Goal: Obtain resource: Download file/media

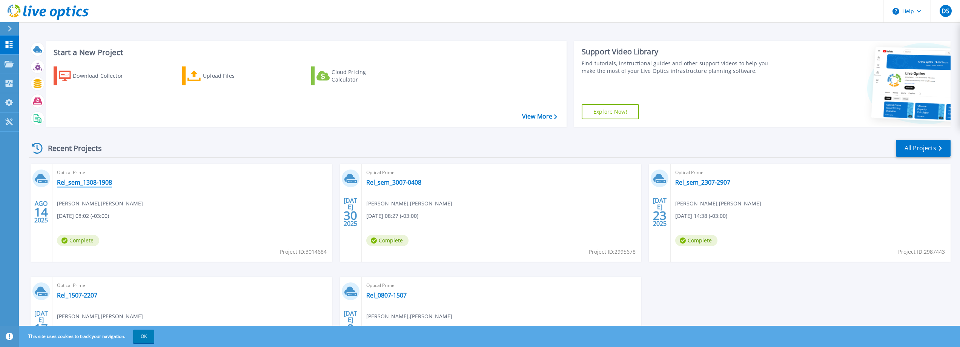
click at [92, 183] on link "Rel_sem_1308-1908" at bounding box center [84, 182] width 55 height 8
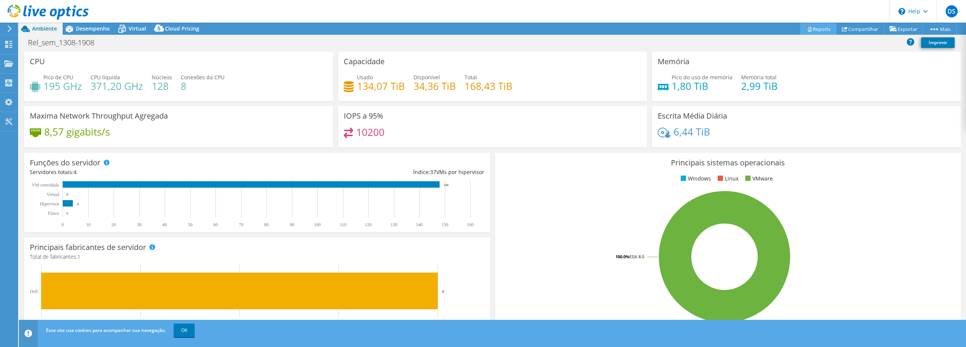
click at [816, 28] on link "Reports" at bounding box center [818, 29] width 36 height 12
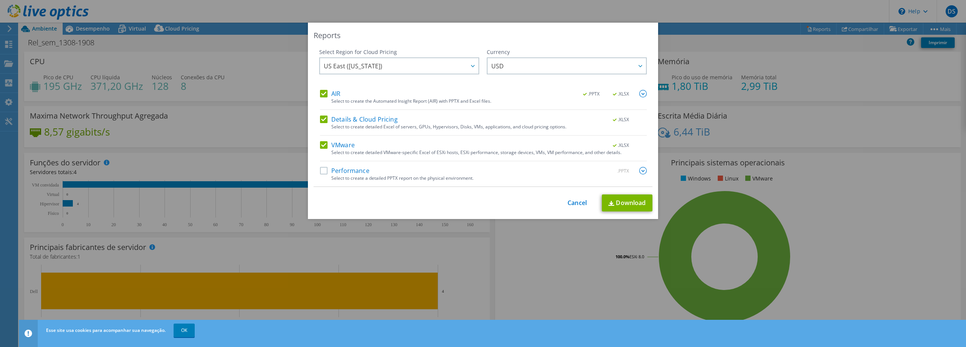
click at [324, 95] on label "AIR" at bounding box center [330, 94] width 20 height 8
click at [0, 0] on input "AIR" at bounding box center [0, 0] width 0 height 0
click at [322, 115] on label "Details & Cloud Pricing" at bounding box center [359, 119] width 78 height 8
click at [0, 0] on input "Details & Cloud Pricing" at bounding box center [0, 0] width 0 height 0
click at [320, 143] on label "VMware" at bounding box center [337, 145] width 35 height 8
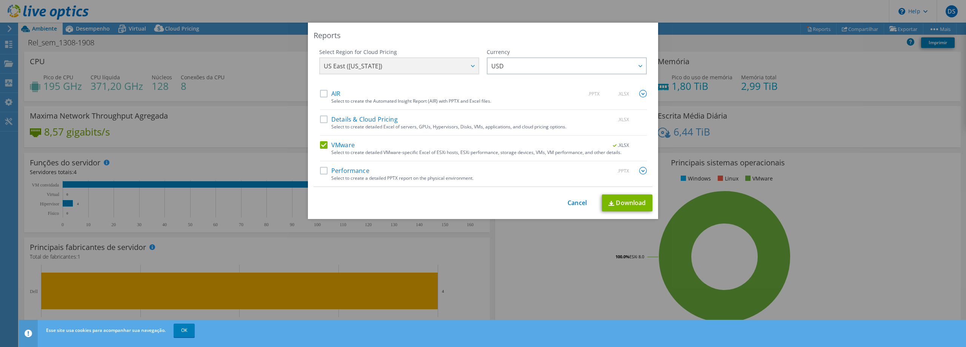
click at [0, 0] on input "VMware" at bounding box center [0, 0] width 0 height 0
click at [322, 172] on label "Performance" at bounding box center [344, 171] width 49 height 8
click at [0, 0] on input "Performance" at bounding box center [0, 0] width 0 height 0
click at [639, 170] on img at bounding box center [643, 171] width 8 height 8
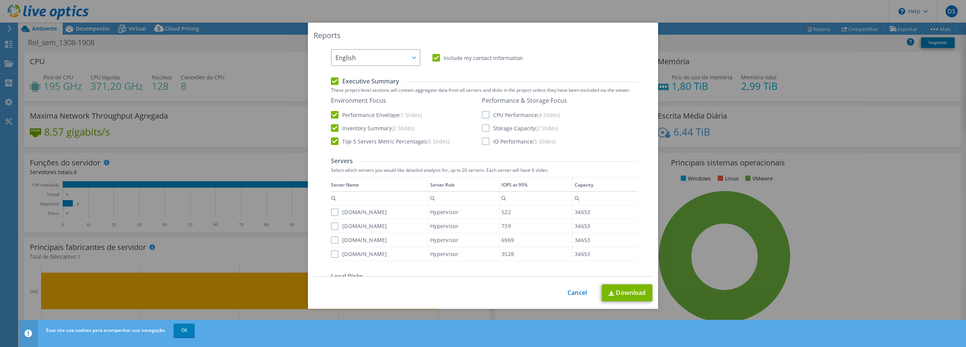
scroll to position [75, 0]
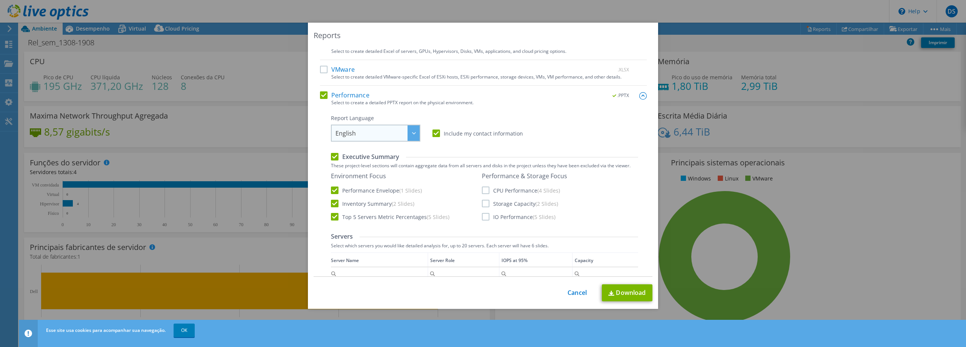
click at [408, 135] on div at bounding box center [413, 132] width 12 height 15
click at [354, 175] on li "Português" at bounding box center [376, 177] width 86 height 13
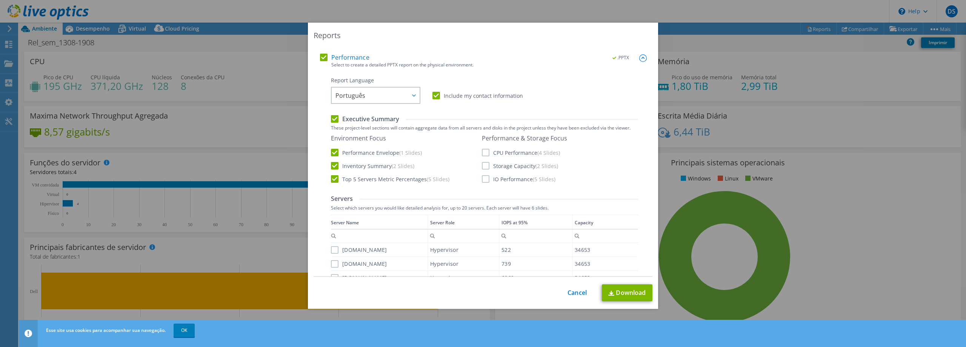
click at [482, 151] on label "CPU Performance (4 Slides)" at bounding box center [521, 153] width 78 height 8
click at [0, 0] on input "CPU Performance (4 Slides)" at bounding box center [0, 0] width 0 height 0
click at [482, 163] on label "Storage Capacity (2 Slides)" at bounding box center [520, 166] width 76 height 8
click at [0, 0] on input "Storage Capacity (2 Slides)" at bounding box center [0, 0] width 0 height 0
click at [483, 179] on label "IO Performance (5 Slides)" at bounding box center [519, 179] width 74 height 8
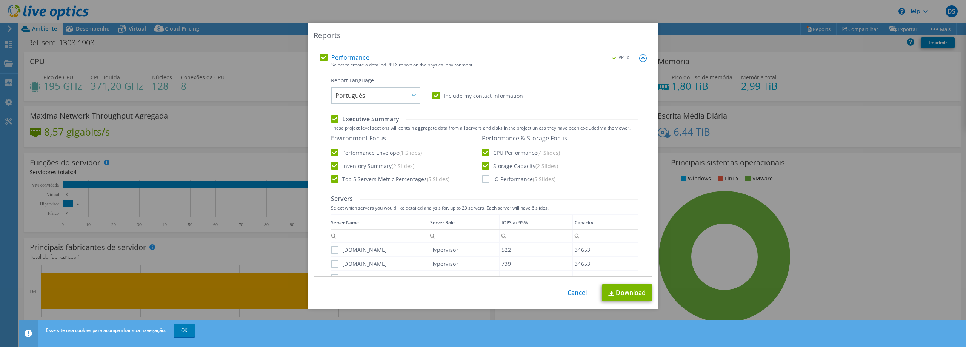
click at [0, 0] on input "IO Performance (5 Slides)" at bounding box center [0, 0] width 0 height 0
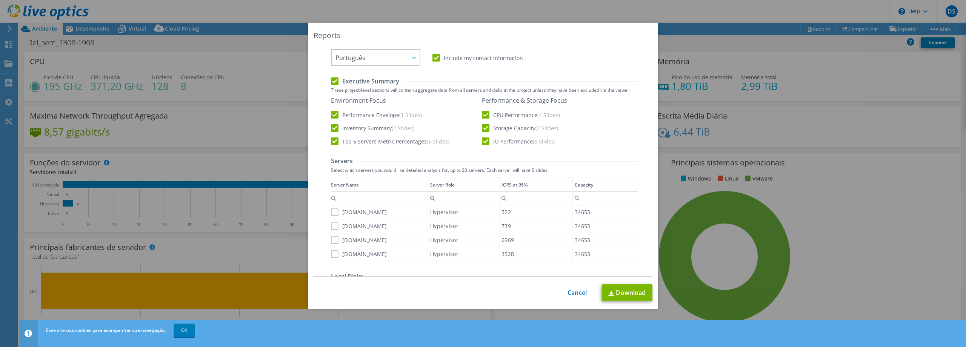
scroll to position [189, 0]
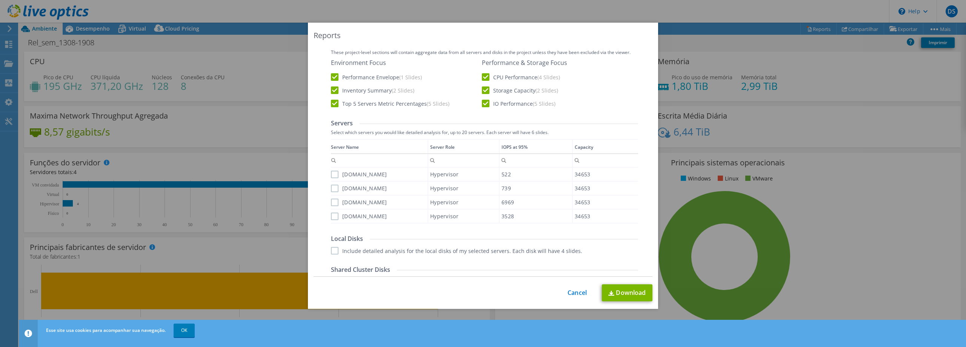
click at [331, 173] on label "[DOMAIN_NAME]" at bounding box center [359, 174] width 56 height 8
click at [0, 0] on input "[DOMAIN_NAME]" at bounding box center [0, 0] width 0 height 0
click at [333, 188] on label "[DOMAIN_NAME]" at bounding box center [359, 188] width 56 height 8
click at [0, 0] on input "[DOMAIN_NAME]" at bounding box center [0, 0] width 0 height 0
click at [331, 202] on label "[DOMAIN_NAME]" at bounding box center [359, 202] width 56 height 8
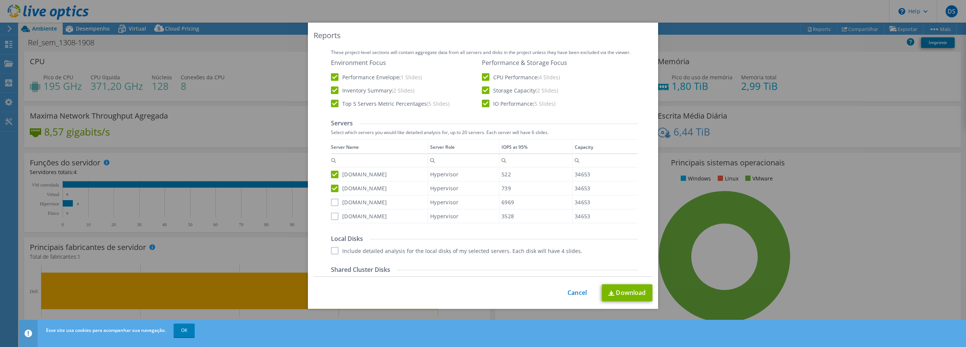
click at [0, 0] on input "[DOMAIN_NAME]" at bounding box center [0, 0] width 0 height 0
click at [332, 216] on label "[DOMAIN_NAME]" at bounding box center [359, 216] width 56 height 8
click at [0, 0] on input "[DOMAIN_NAME]" at bounding box center [0, 0] width 0 height 0
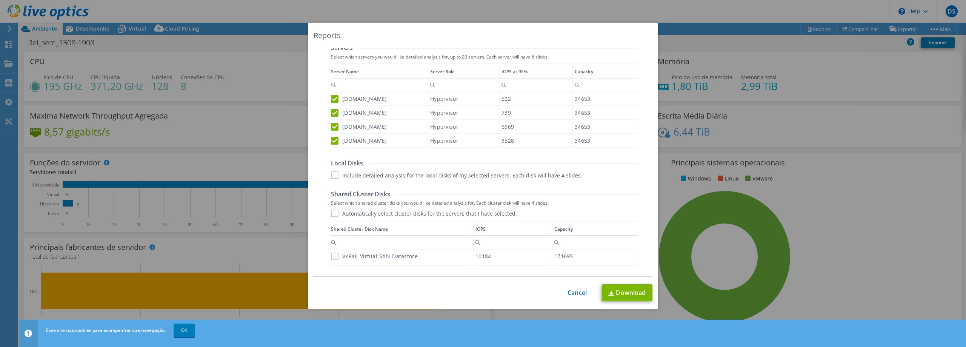
scroll to position [324, 0]
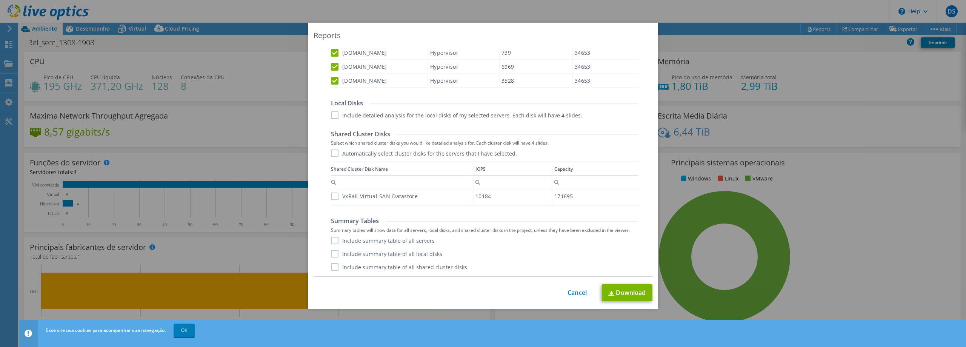
click at [332, 115] on label "Include detailed analysis for the local disks of my selected servers. Each disk…" at bounding box center [456, 115] width 251 height 8
click at [0, 0] on input "Include detailed analysis for the local disks of my selected servers. Each disk…" at bounding box center [0, 0] width 0 height 0
click at [331, 194] on label "VxRail-Virtual-SAN-Datastore" at bounding box center [374, 196] width 87 height 8
click at [0, 0] on input "VxRail-Virtual-SAN-Datastore" at bounding box center [0, 0] width 0 height 0
click at [623, 292] on link "Download" at bounding box center [627, 292] width 51 height 17
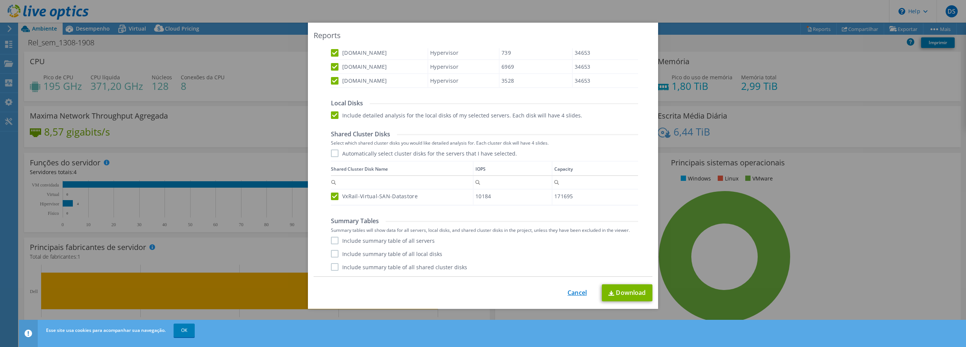
click at [575, 290] on link "Cancel" at bounding box center [576, 292] width 19 height 7
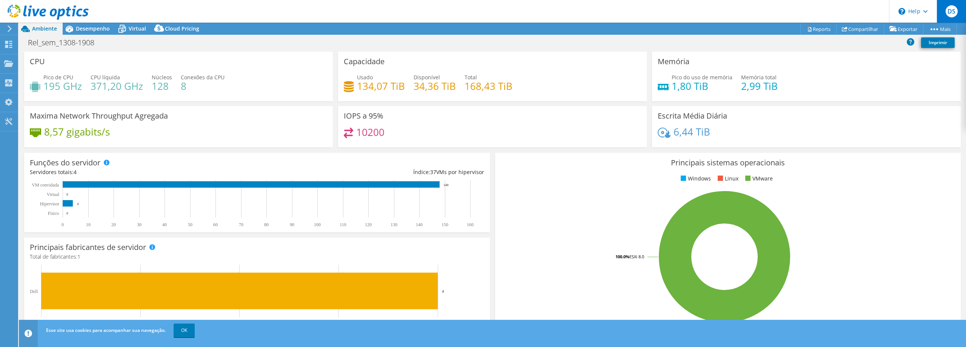
click at [951, 14] on span "DS" at bounding box center [951, 11] width 12 height 12
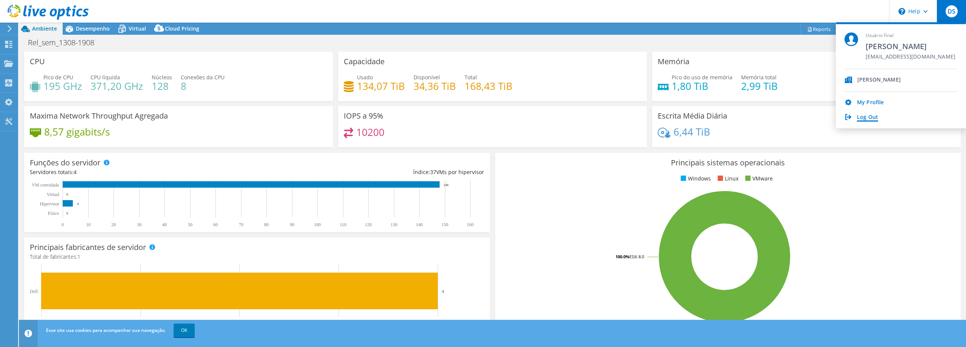
click at [866, 115] on link "Log Out" at bounding box center [867, 117] width 21 height 7
